Goal: Obtain resource: Download file/media

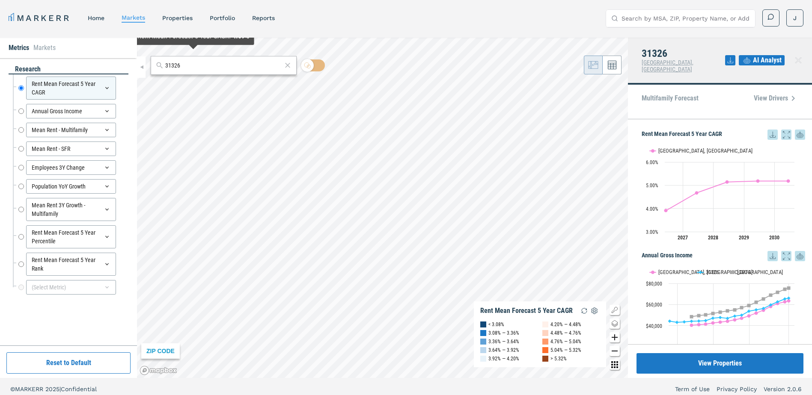
click at [193, 67] on input "31326" at bounding box center [223, 65] width 117 height 9
paste input "29033"
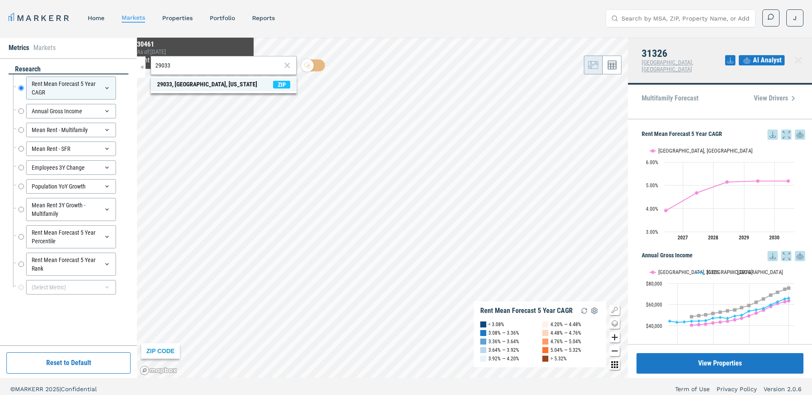
click at [191, 86] on div "29033, [GEOGRAPHIC_DATA], [US_STATE]" at bounding box center [207, 84] width 100 height 9
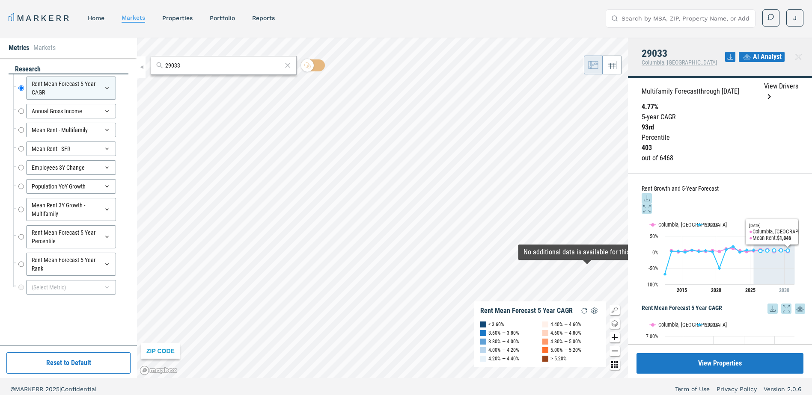
click at [652, 193] on icon at bounding box center [647, 198] width 10 height 10
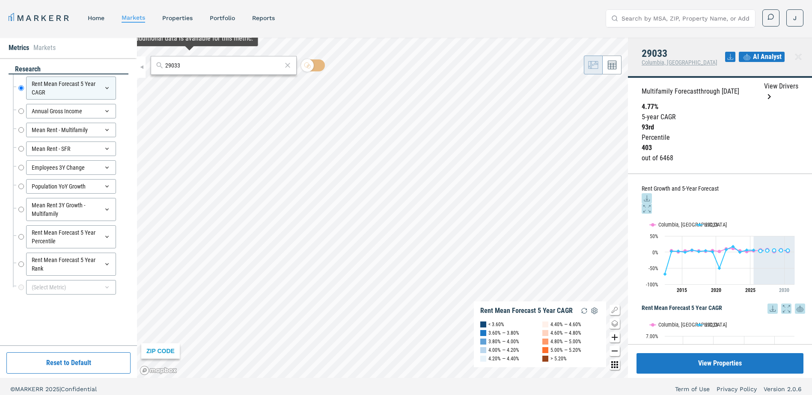
click at [182, 68] on input "29033" at bounding box center [223, 65] width 117 height 9
paste input "7514"
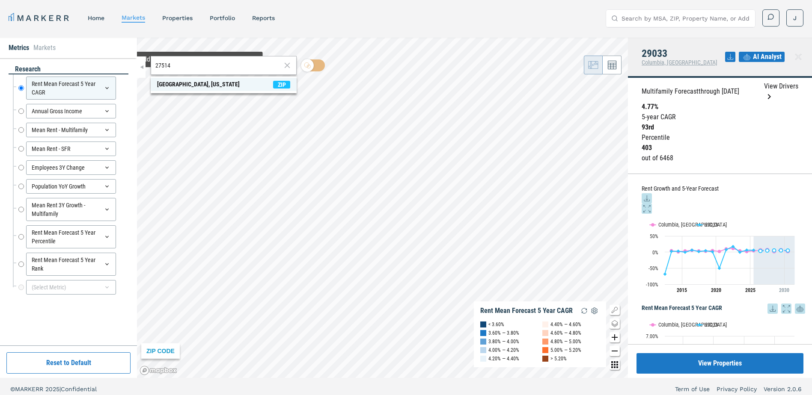
click at [189, 86] on div "[GEOGRAPHIC_DATA], [US_STATE]" at bounding box center [198, 84] width 83 height 9
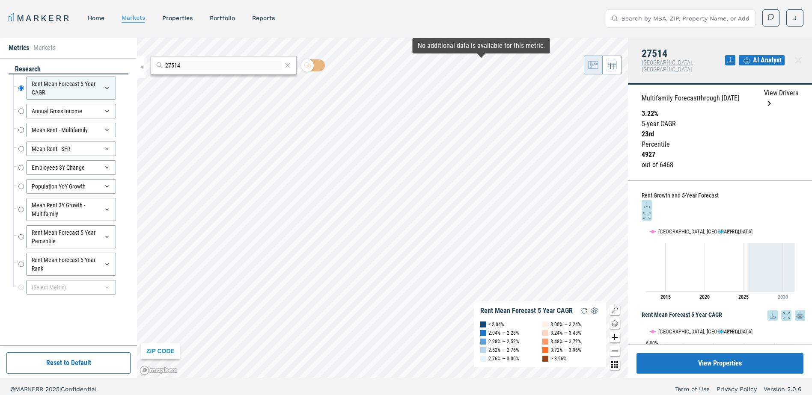
click at [652, 200] on icon at bounding box center [647, 205] width 10 height 10
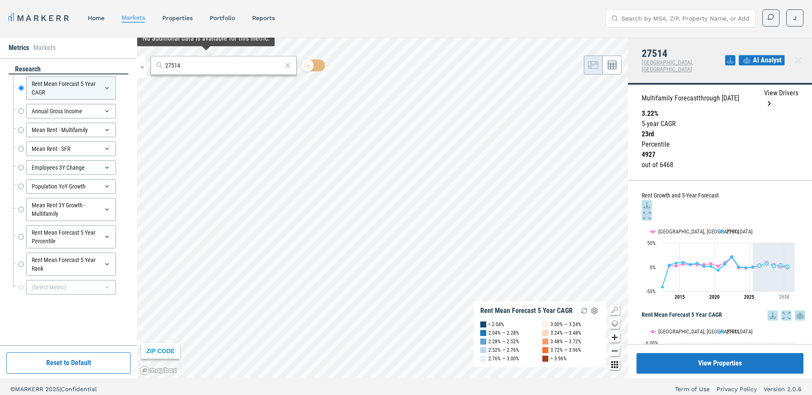
click at [188, 68] on input "27514" at bounding box center [223, 65] width 117 height 9
paste input "609"
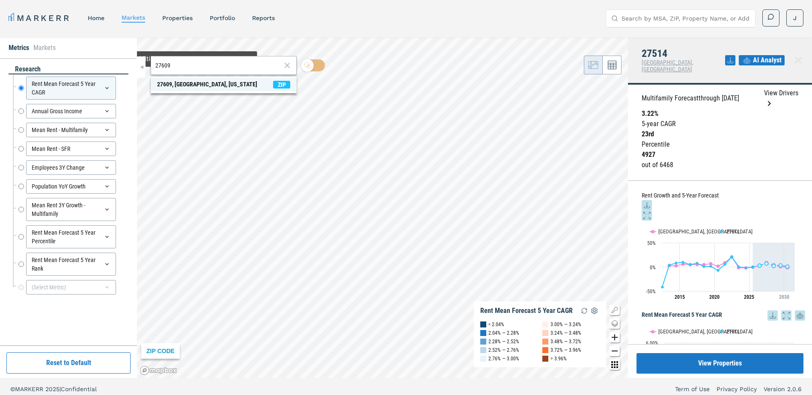
click at [187, 87] on div "27609, [GEOGRAPHIC_DATA], [US_STATE]" at bounding box center [207, 84] width 100 height 9
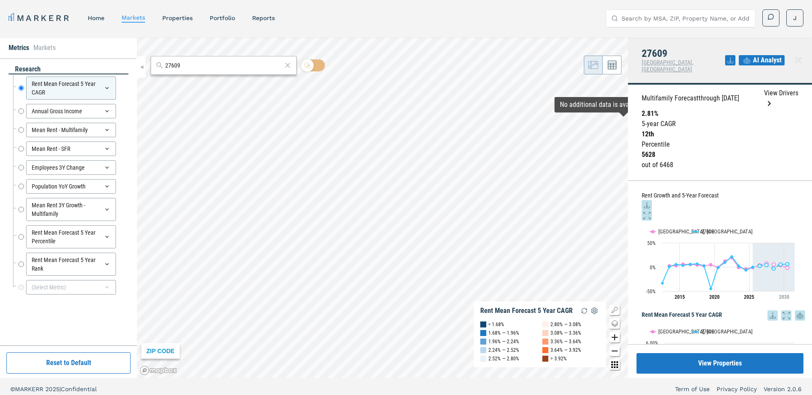
click at [652, 200] on icon at bounding box center [647, 205] width 10 height 10
click at [179, 64] on input "27609" at bounding box center [223, 65] width 117 height 9
paste input "30094"
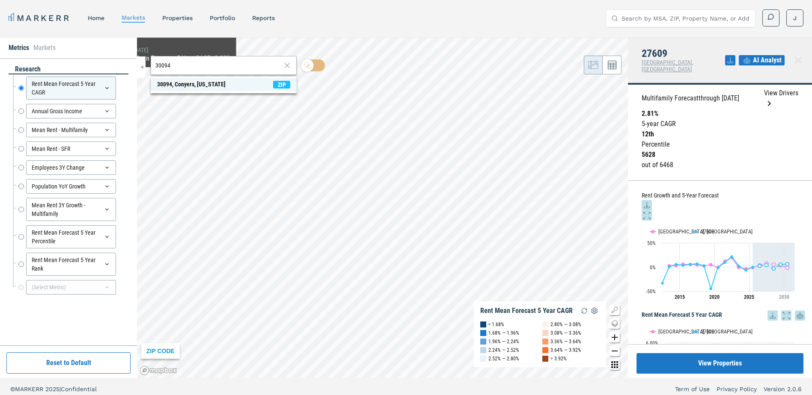
click at [175, 85] on div "30094, Conyers, [US_STATE]" at bounding box center [191, 84] width 68 height 9
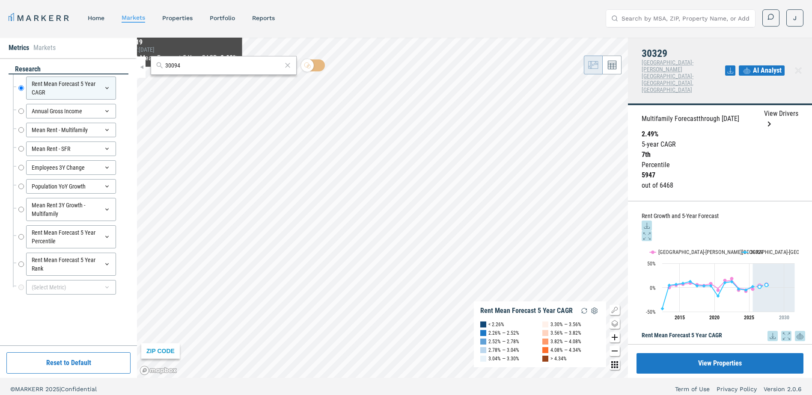
click at [188, 65] on input "30094" at bounding box center [223, 65] width 117 height 9
paste input "3896"
type input "33896"
click at [183, 84] on div "33896, [GEOGRAPHIC_DATA], [US_STATE]" at bounding box center [207, 84] width 100 height 9
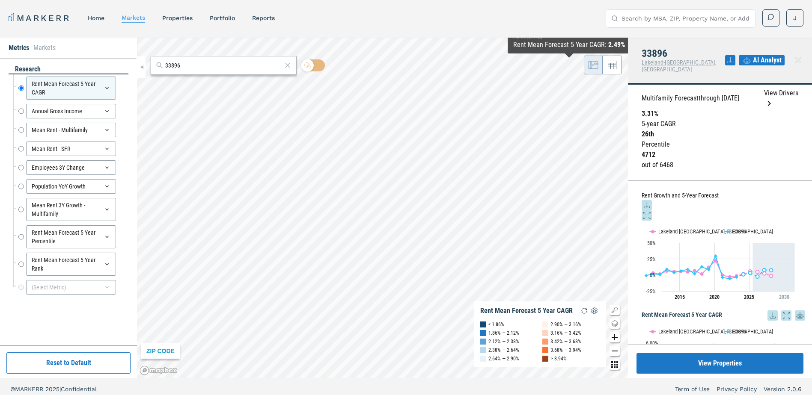
click at [652, 200] on icon at bounding box center [647, 205] width 10 height 10
